Goal: Find specific page/section: Find specific page/section

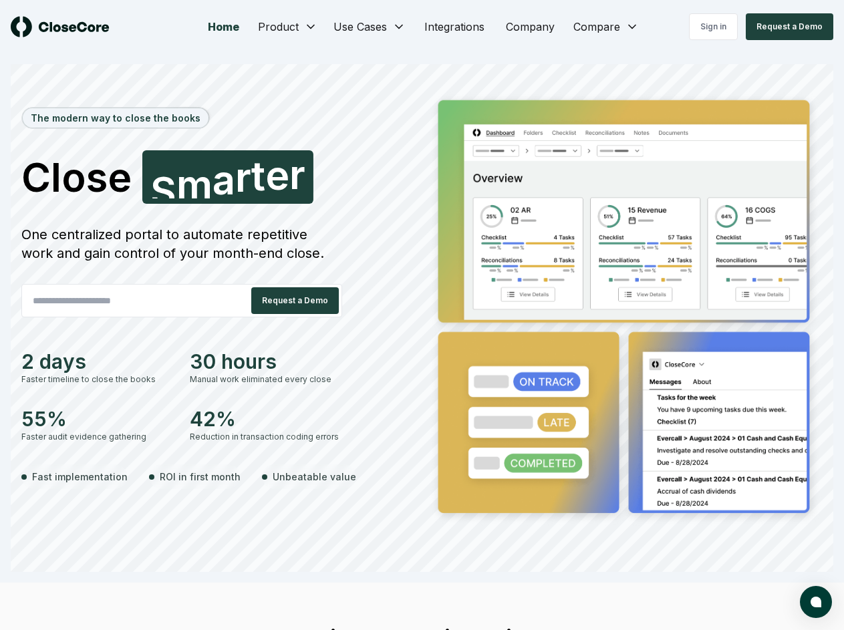
click at [422, 315] on div "The modern way to close the books Close Smarter S m a r t e r One centralized p…" at bounding box center [421, 311] width 801 height 441
click at [789, 27] on button "Request a Demo" at bounding box center [790, 26] width 88 height 27
